Goal: Find contact information: Find contact information

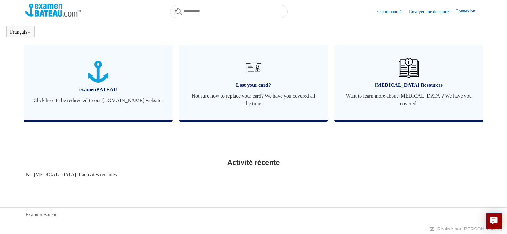
scroll to position [244, 0]
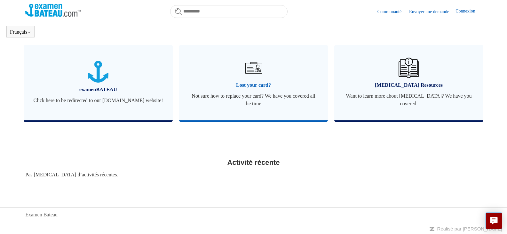
click at [249, 96] on span "Not sure how to replace your card? We have you covered all the time." at bounding box center [254, 99] width 130 height 15
click at [255, 95] on span "Not sure how to replace your card? We have you covered all the time." at bounding box center [254, 99] width 130 height 15
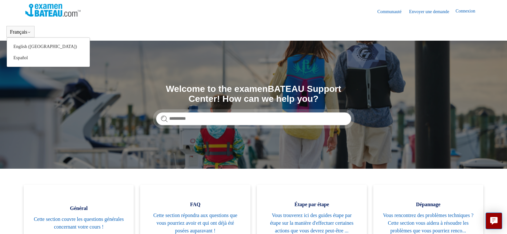
click at [15, 32] on button "Français" at bounding box center [20, 32] width 21 height 6
click at [20, 34] on button "Français" at bounding box center [20, 32] width 21 height 6
click at [31, 31] on icon at bounding box center [29, 32] width 4 height 4
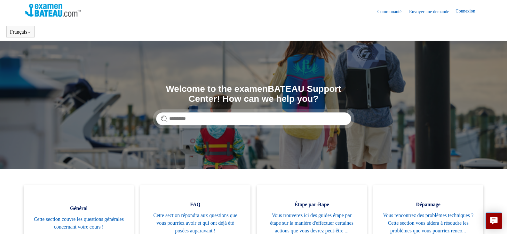
click at [147, 85] on section "Recherche Welcome to the examenBATEAU Support Center! How can we help you?" at bounding box center [253, 105] width 507 height 128
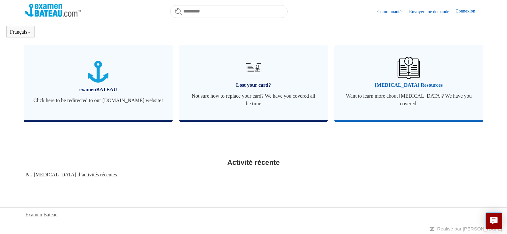
scroll to position [244, 0]
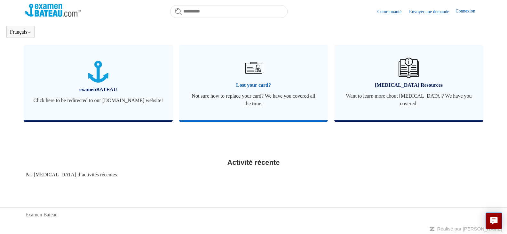
click at [243, 98] on span "Not sure how to replace your card? We have you covered all the time." at bounding box center [254, 99] width 130 height 15
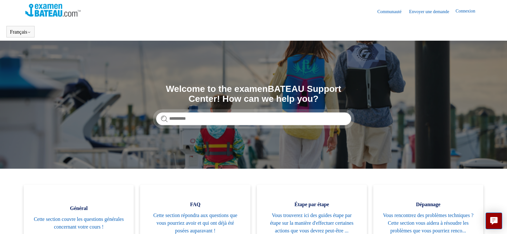
click at [426, 10] on link "Envoyer une demande" at bounding box center [432, 11] width 46 height 7
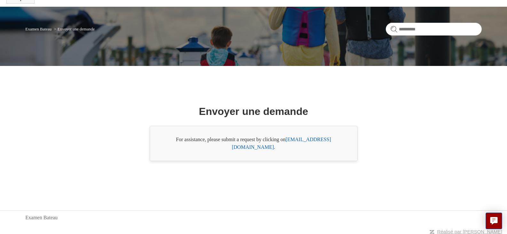
scroll to position [37, 0]
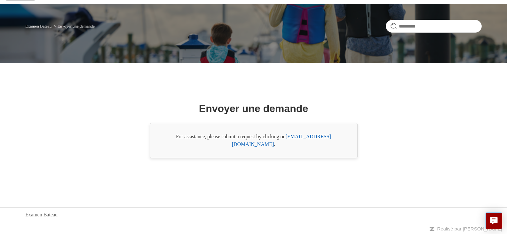
click at [305, 142] on link "[EMAIL_ADDRESS][DOMAIN_NAME]" at bounding box center [281, 140] width 99 height 13
